Goal: Check status: Check status

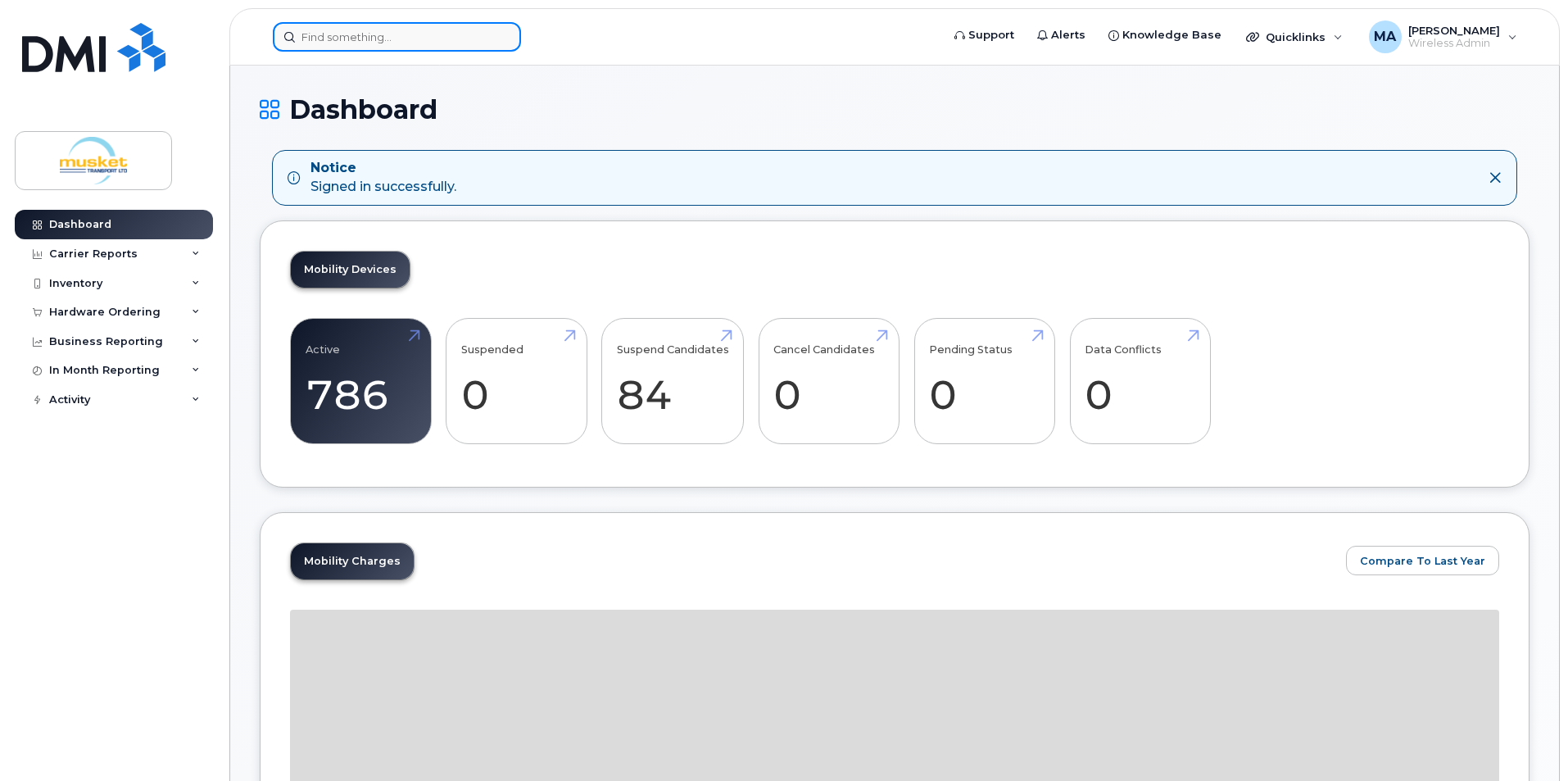
click at [350, 42] on input at bounding box center [397, 37] width 248 height 30
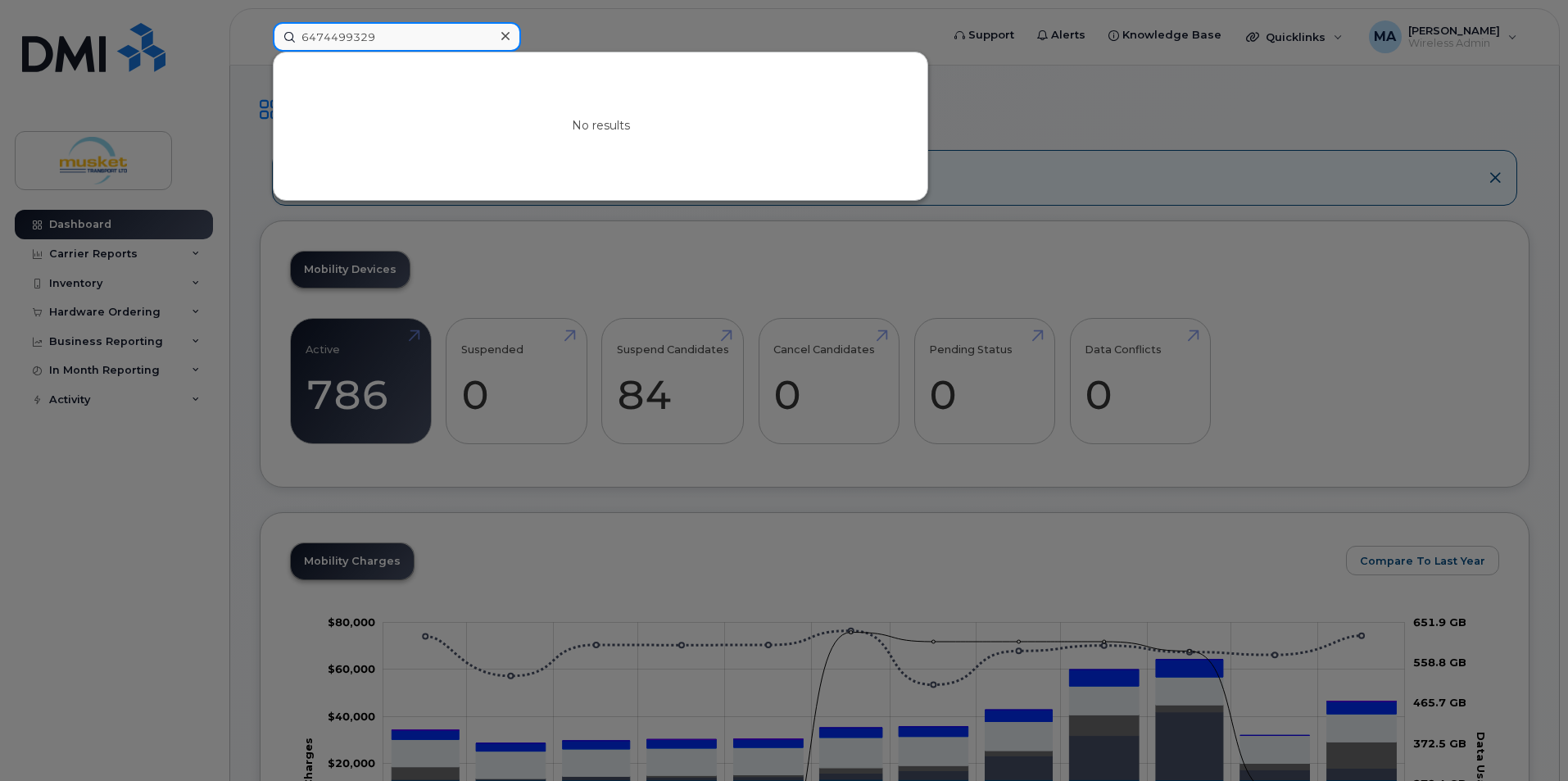
type input "6474499329"
click at [101, 573] on div at bounding box center [784, 390] width 1568 height 781
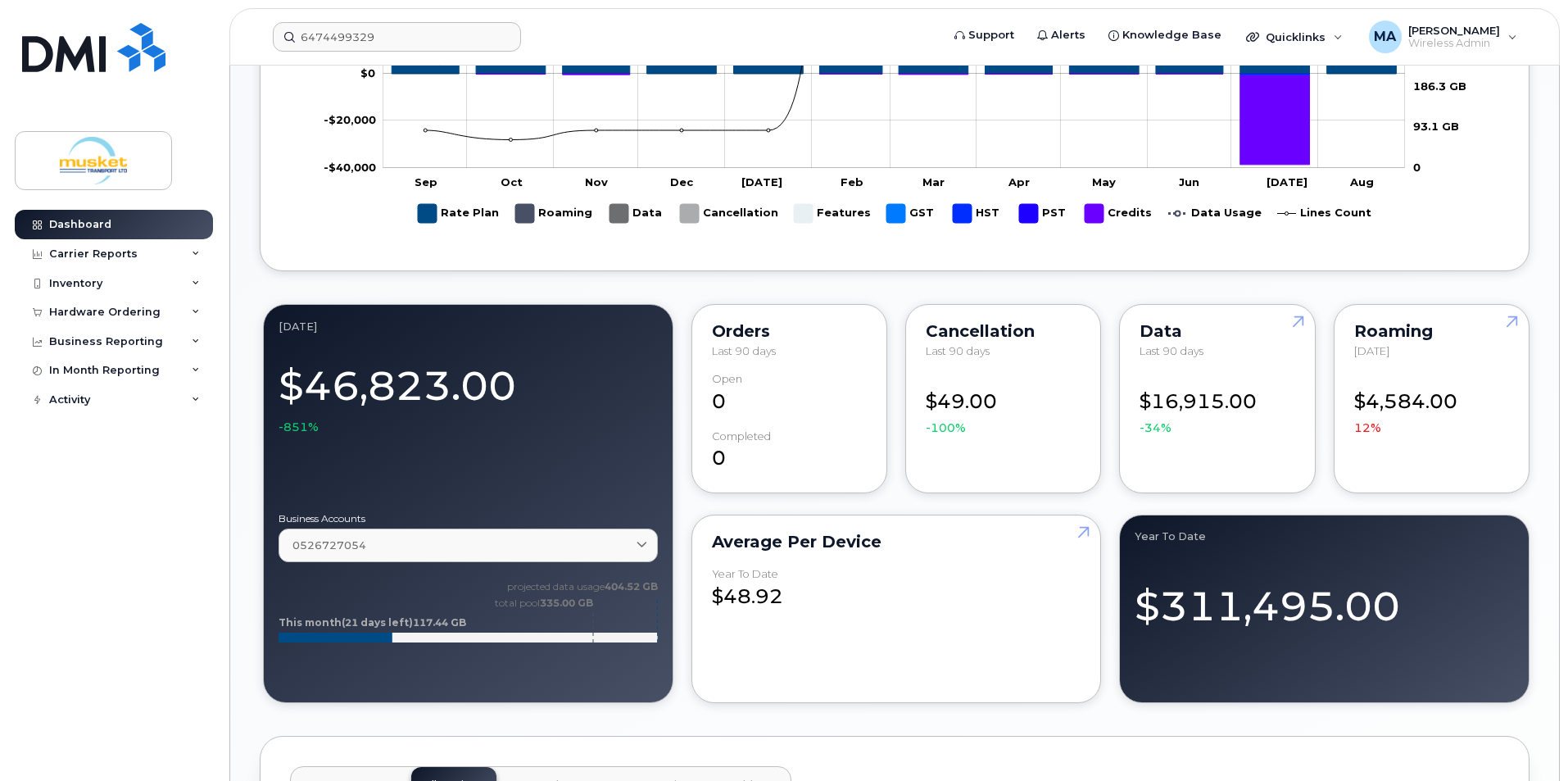
scroll to position [1146, 0]
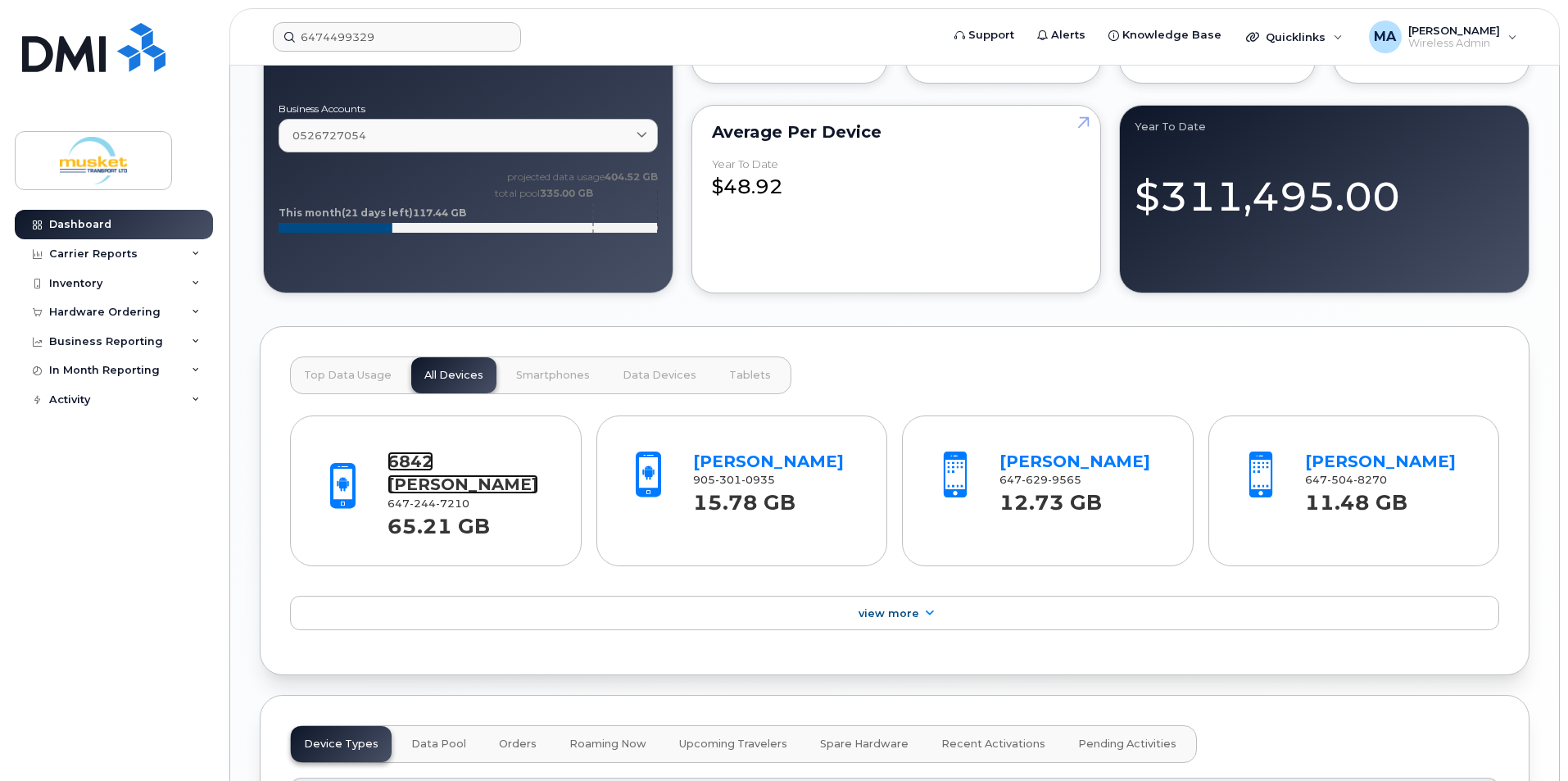
click at [475, 459] on link "6842 [PERSON_NAME]" at bounding box center [463, 473] width 151 height 43
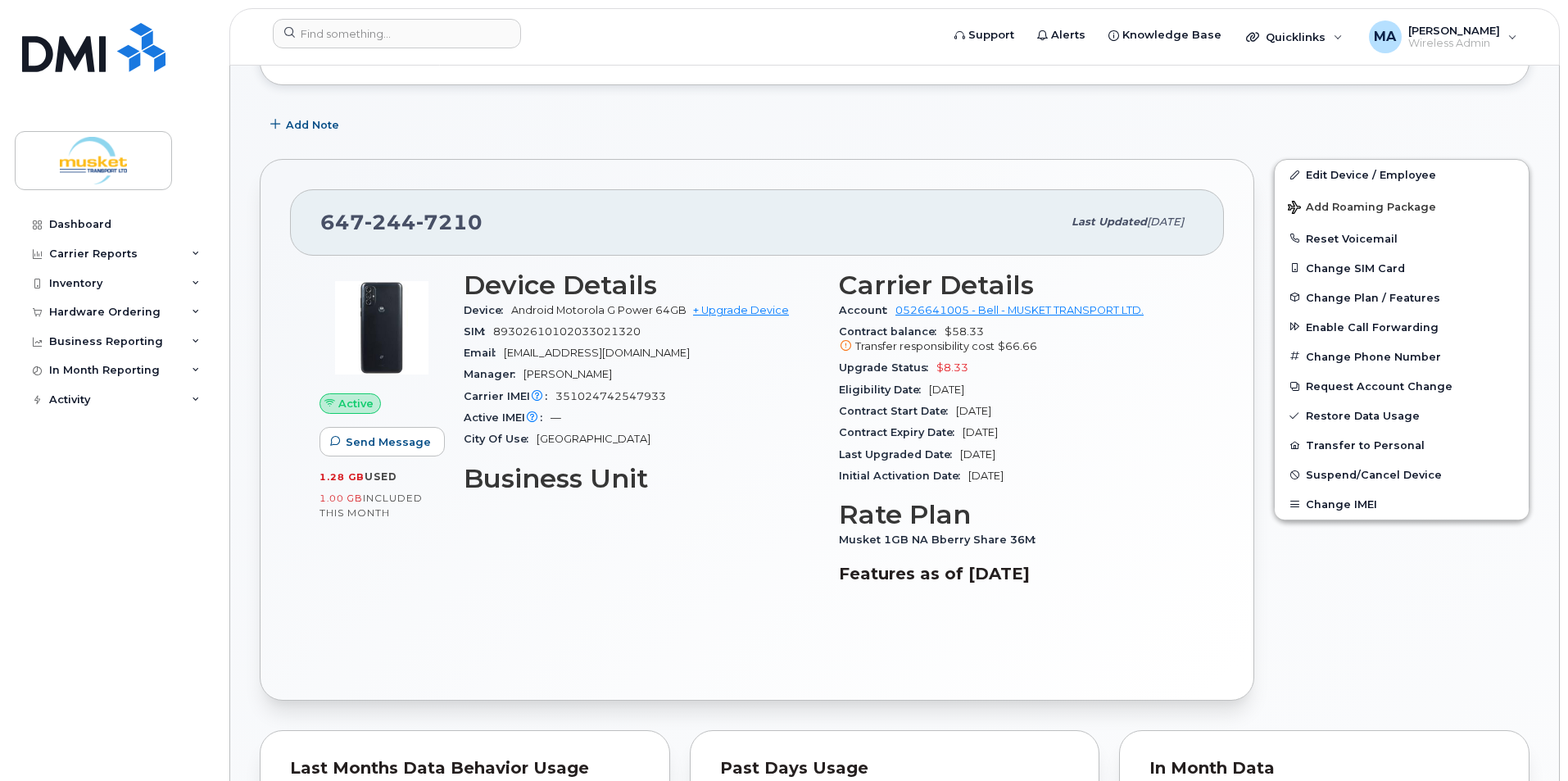
scroll to position [164, 0]
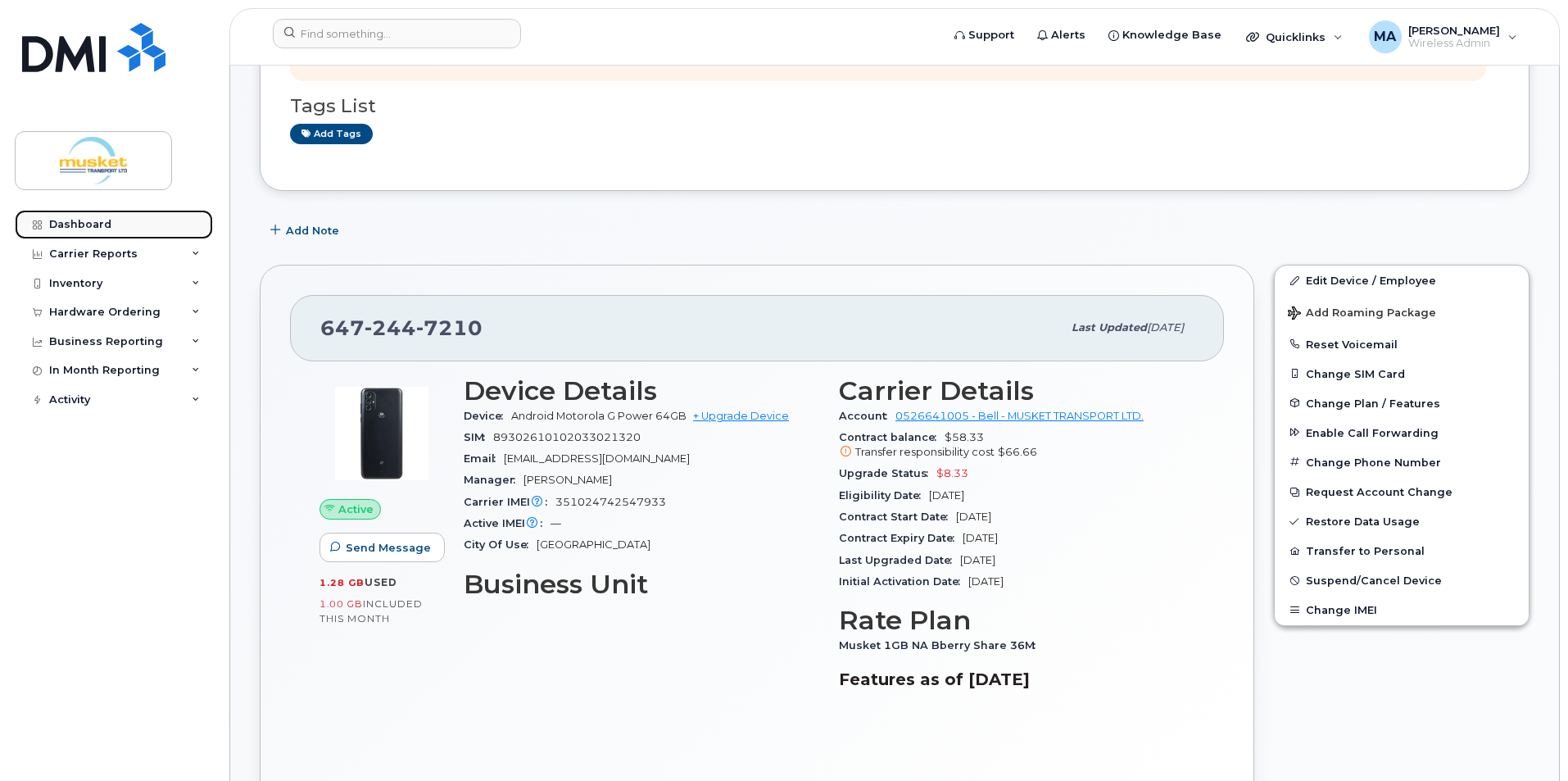
click at [126, 220] on link "Dashboard" at bounding box center [113, 224] width 198 height 30
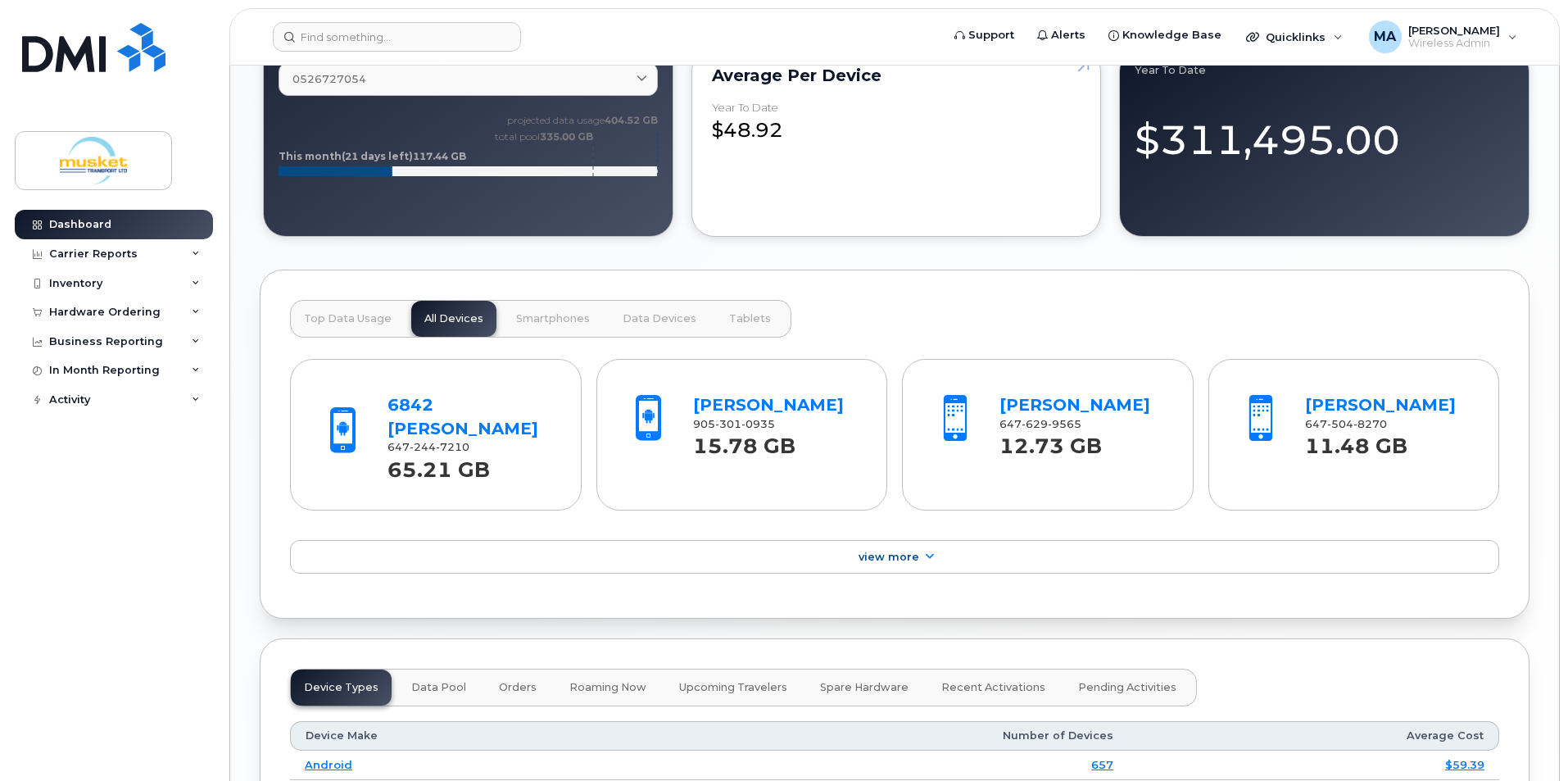
scroll to position [1229, 0]
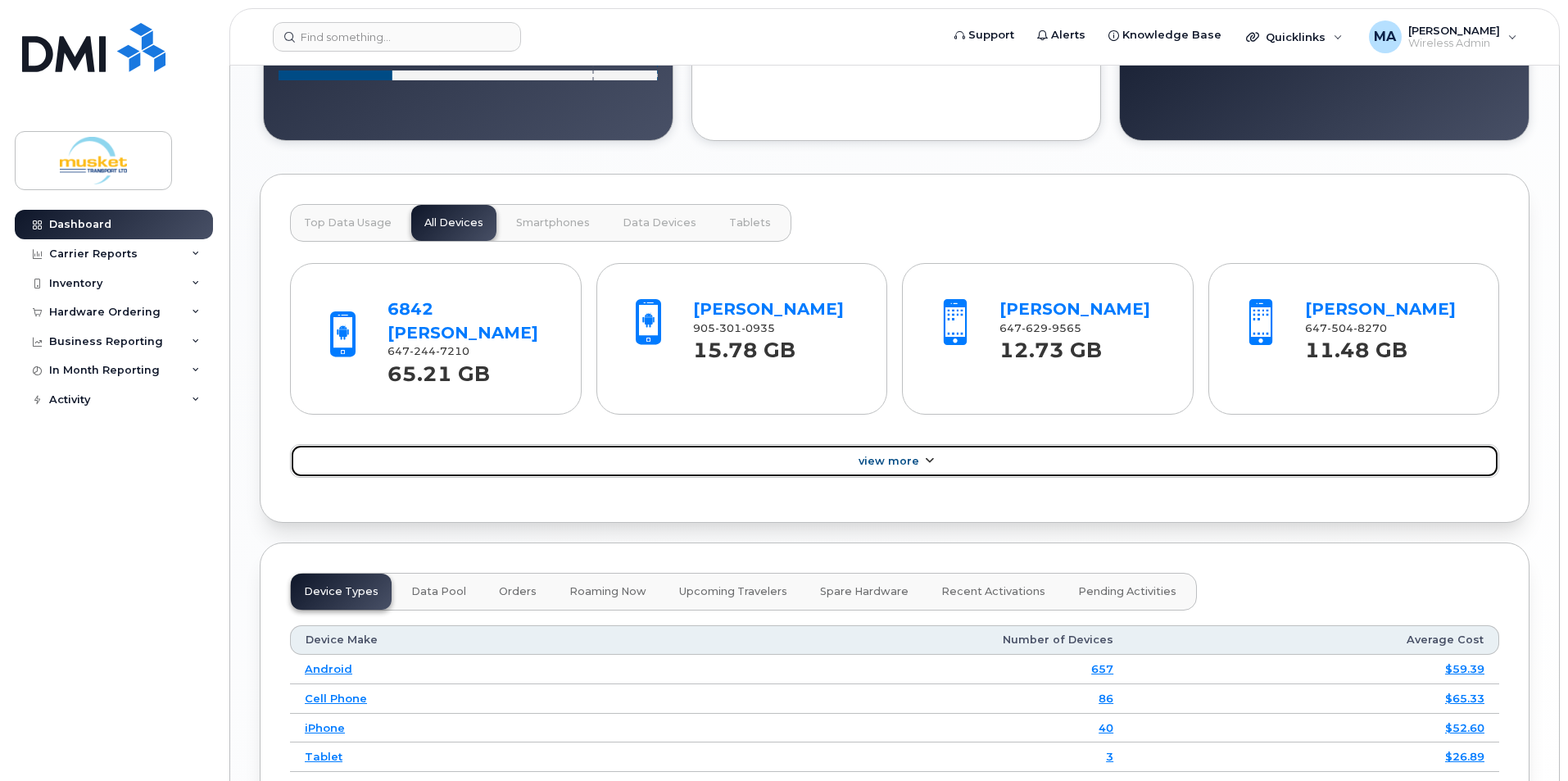
click at [937, 444] on link "View More" at bounding box center [895, 461] width 1210 height 34
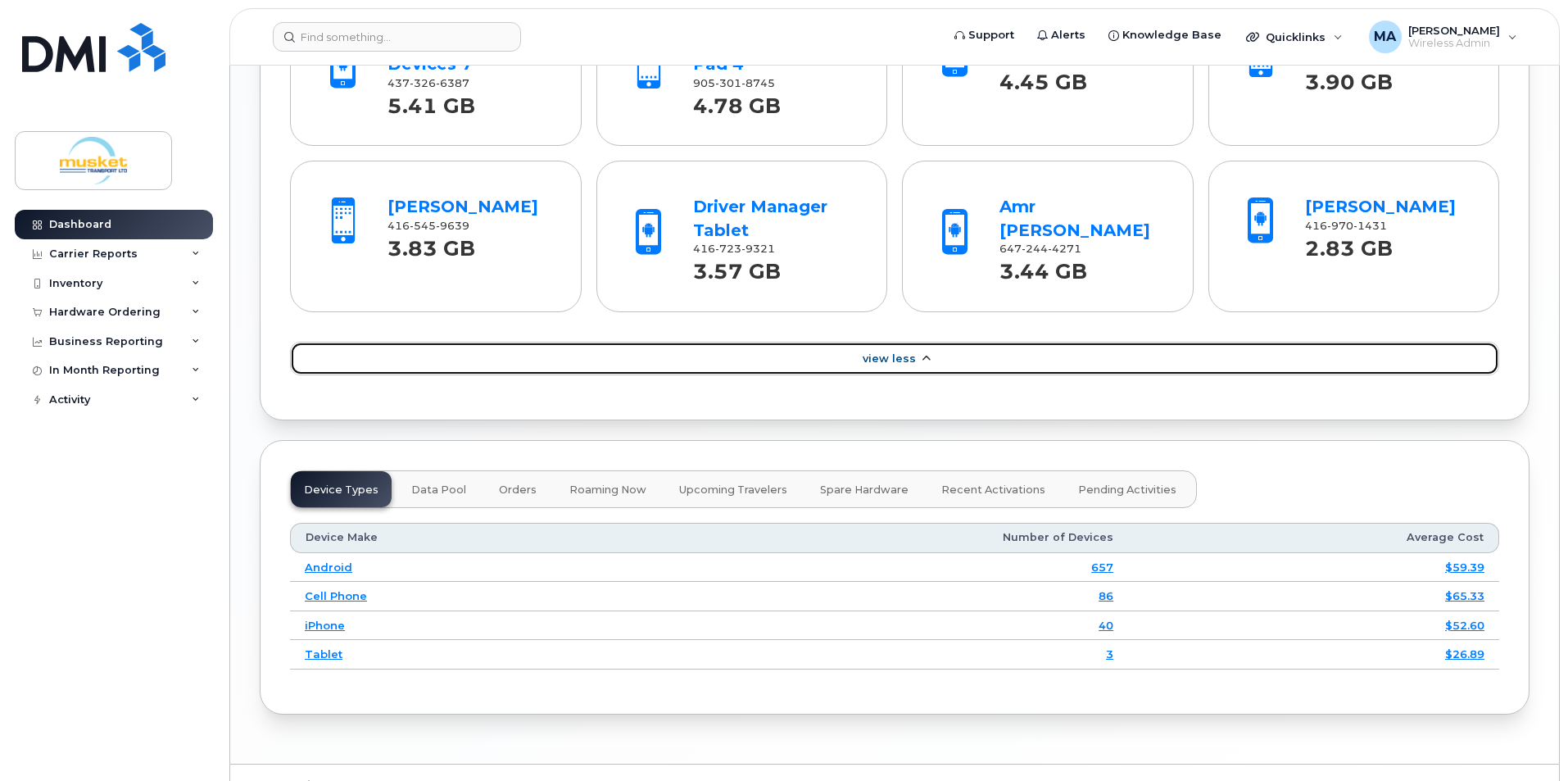
scroll to position [1816, 0]
